Goal: Navigation & Orientation: Find specific page/section

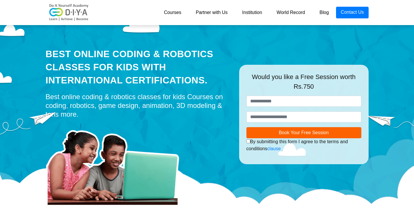
click at [325, 12] on link "Blog" at bounding box center [324, 13] width 24 height 12
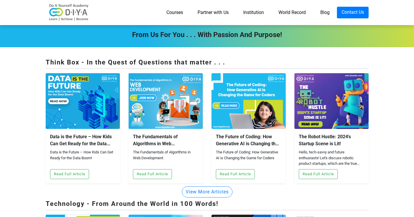
click at [172, 13] on link "Courses" at bounding box center [174, 13] width 31 height 12
